Goal: Transaction & Acquisition: Obtain resource

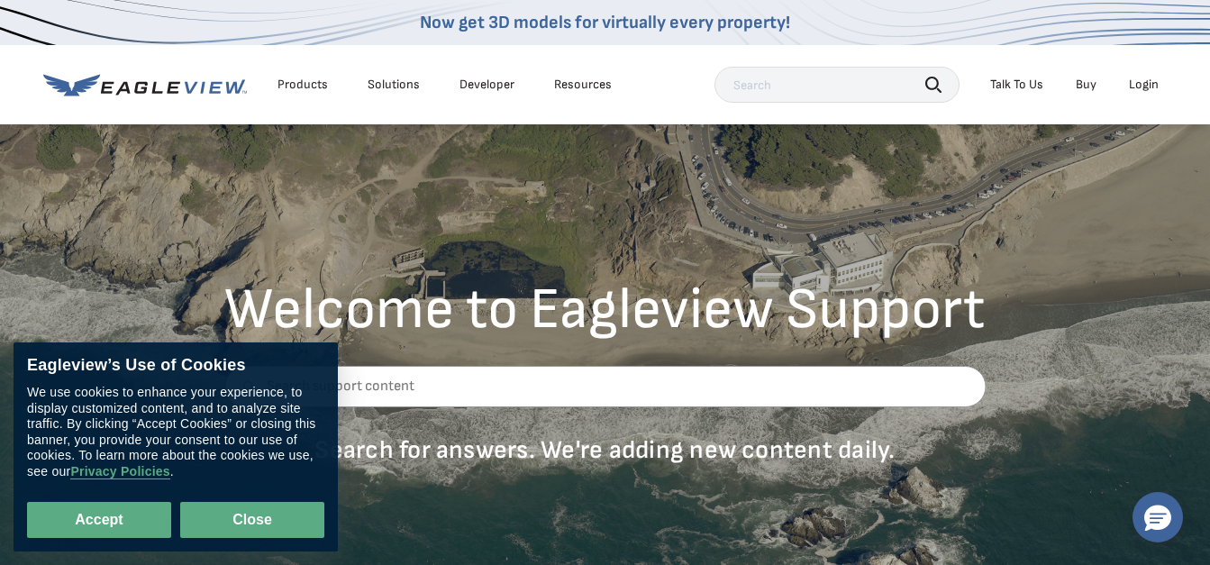
click at [230, 517] on button "Close" at bounding box center [252, 520] width 144 height 36
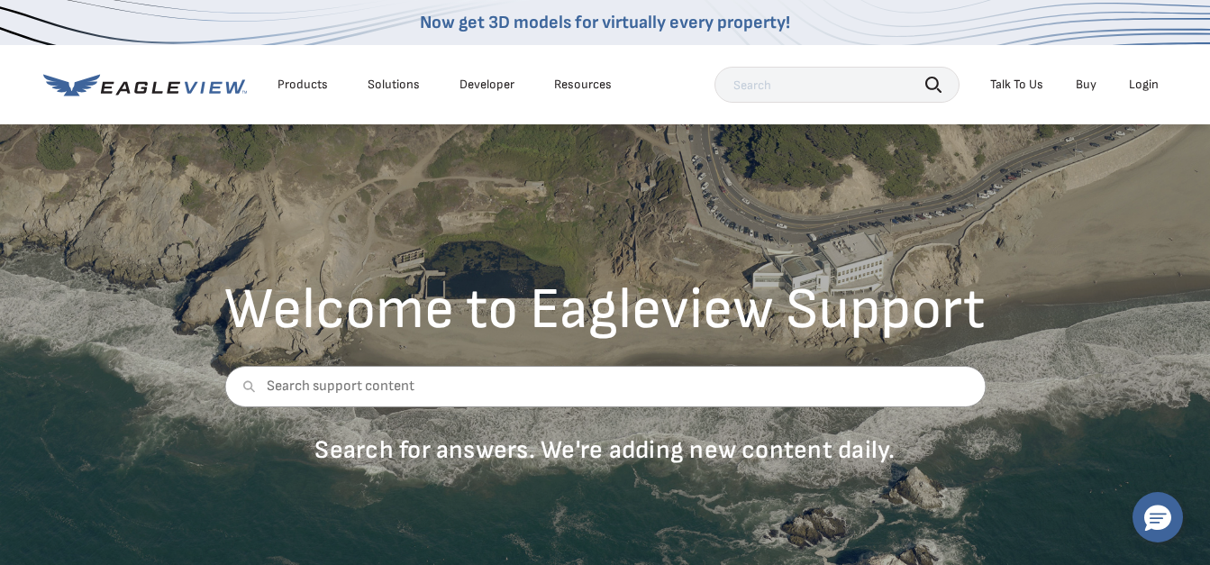
click at [1140, 86] on div "Login" at bounding box center [1144, 85] width 30 height 16
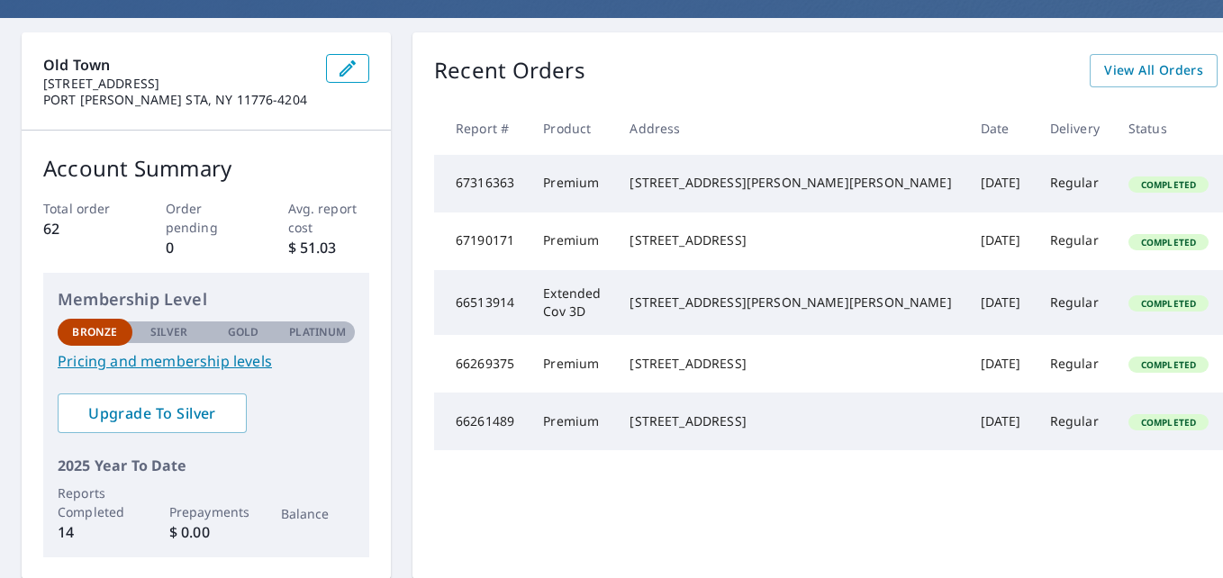
scroll to position [149, 0]
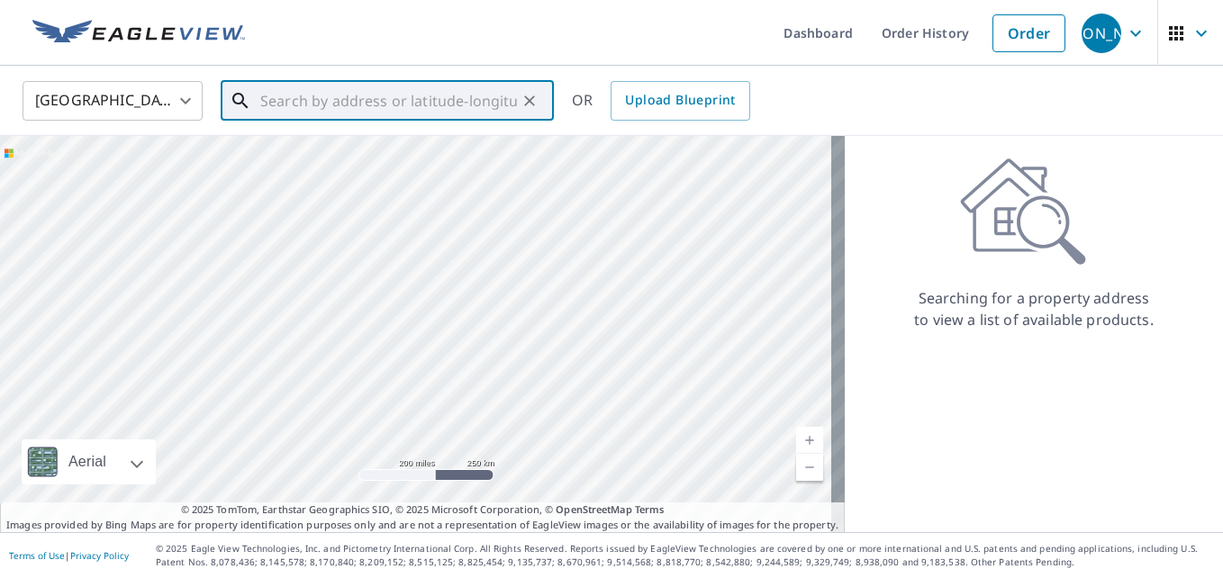
click at [445, 96] on input "text" at bounding box center [388, 101] width 257 height 50
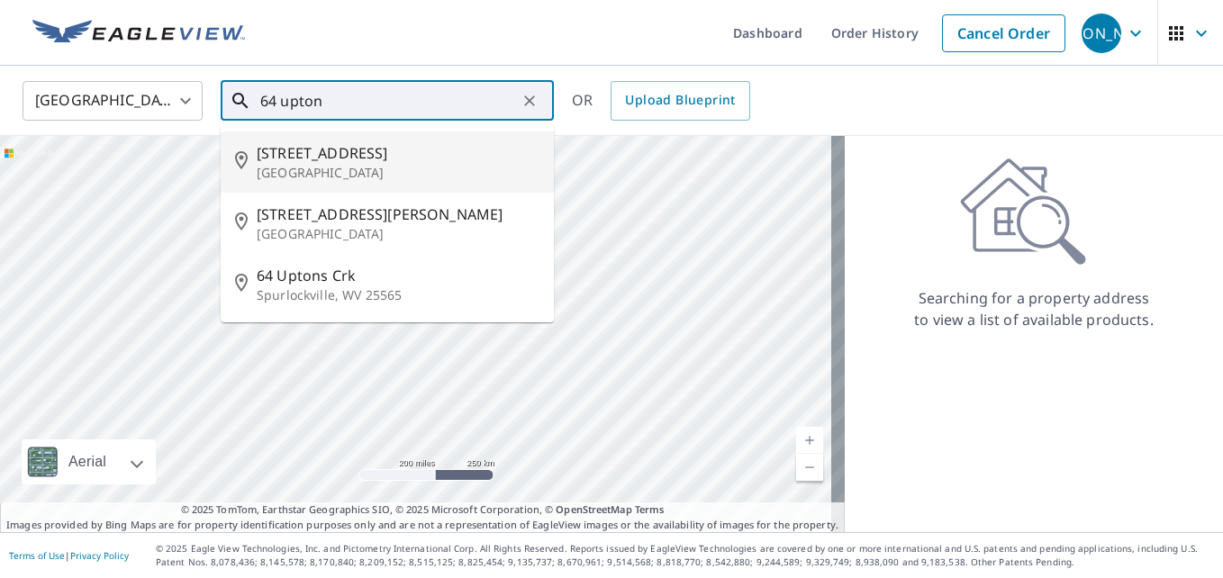
drag, startPoint x: 324, startPoint y: 164, endPoint x: 295, endPoint y: 151, distance: 31.5
click at [295, 151] on span "[STREET_ADDRESS]" at bounding box center [398, 153] width 283 height 22
type input "[STREET_ADDRESS]"
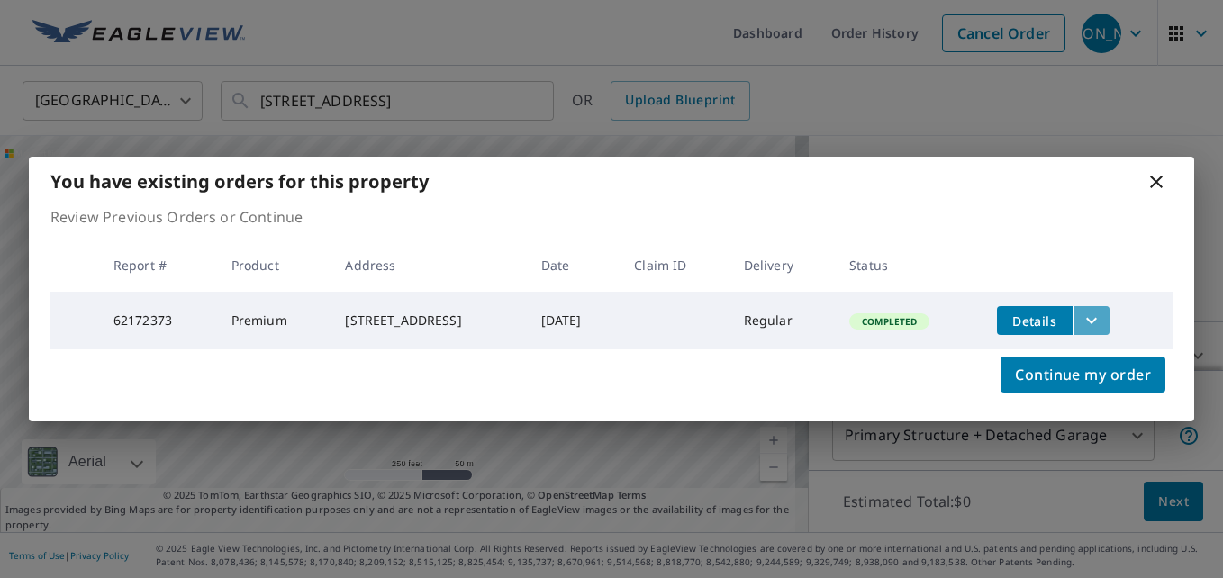
click at [1103, 315] on icon "filesDropdownBtn-62172373" at bounding box center [1092, 321] width 22 height 22
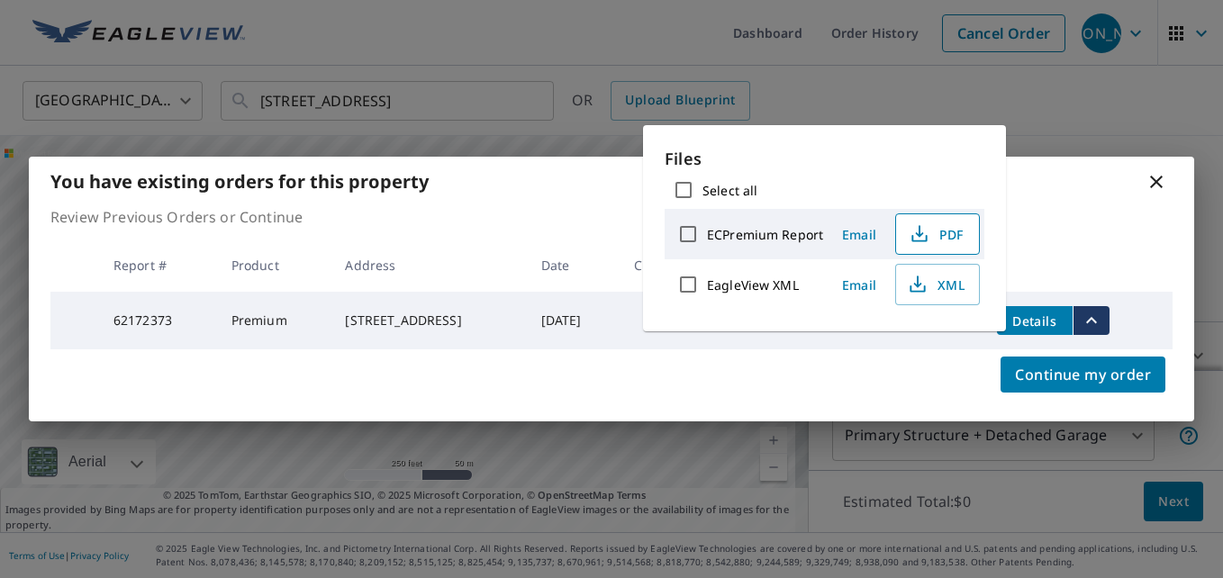
click at [920, 232] on icon "button" at bounding box center [920, 234] width 22 height 22
